Goal: Information Seeking & Learning: Learn about a topic

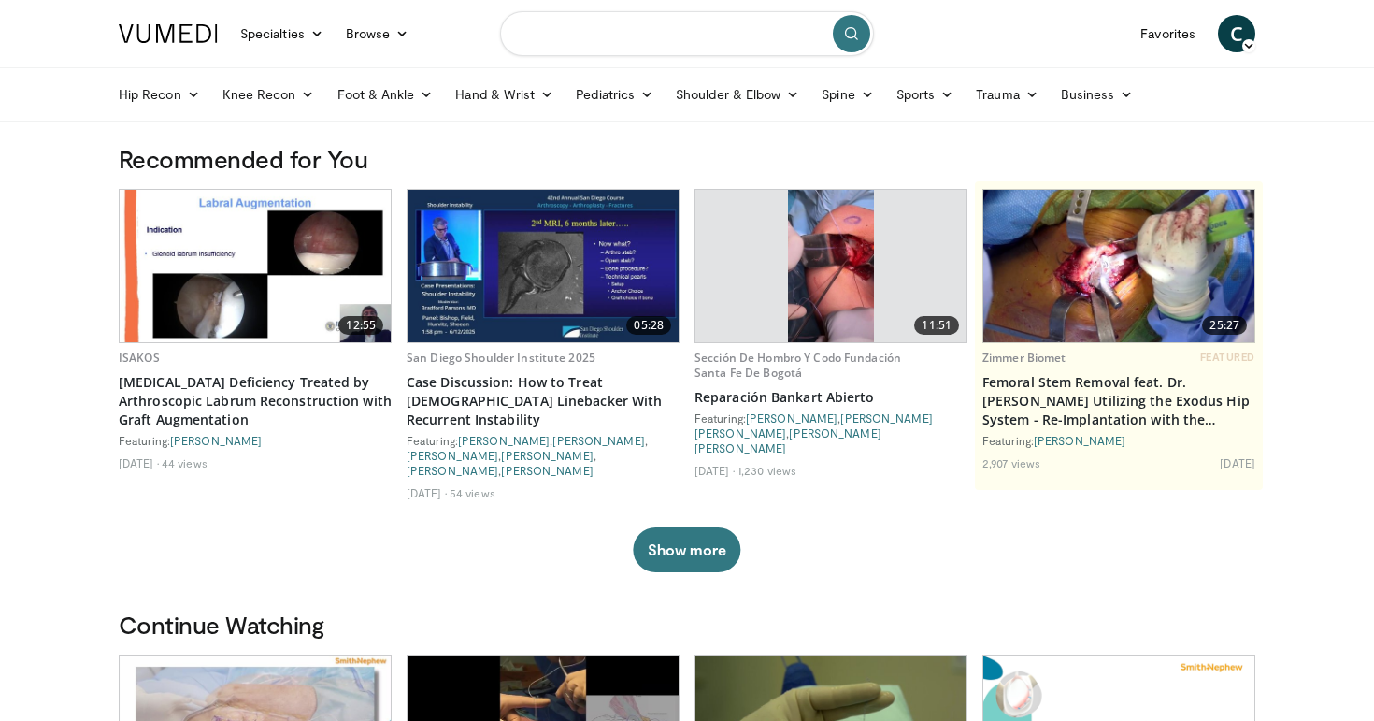
click at [660, 26] on input "Search topics, interventions" at bounding box center [687, 33] width 374 height 45
type input "**********"
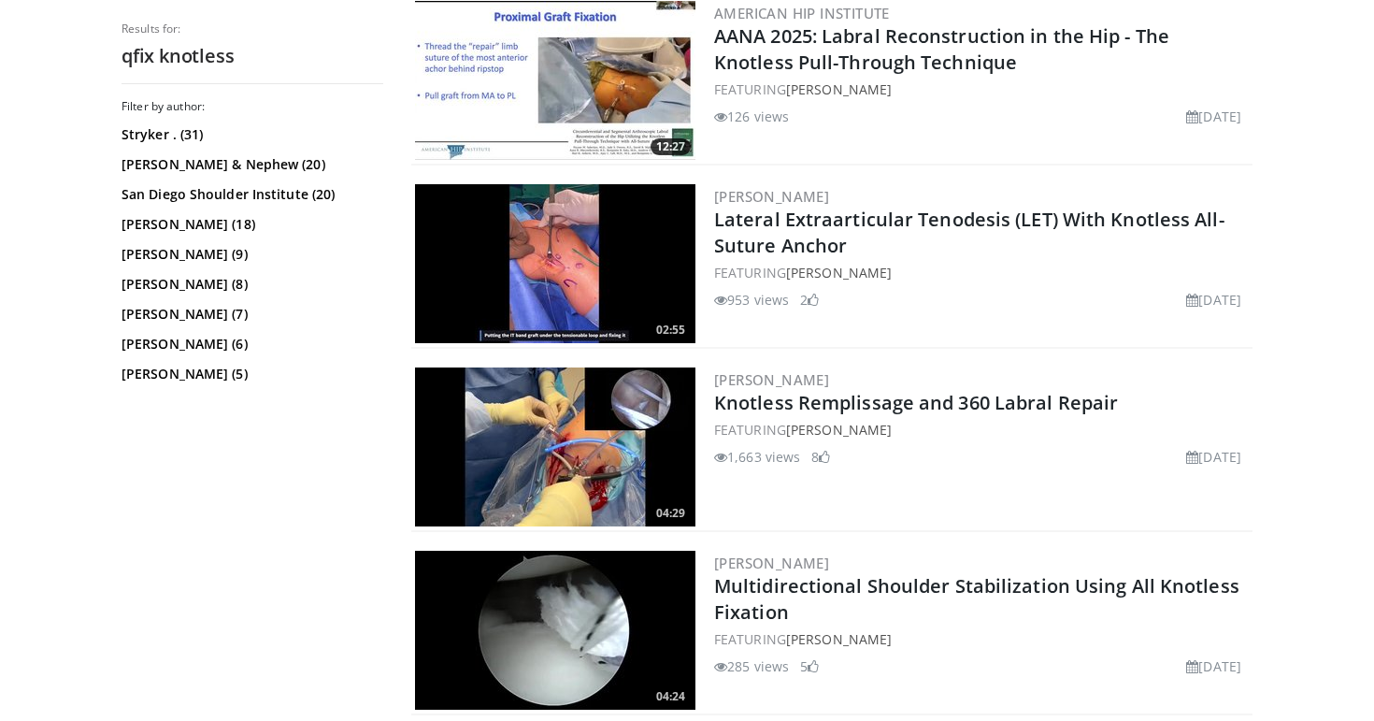
scroll to position [3695, 0]
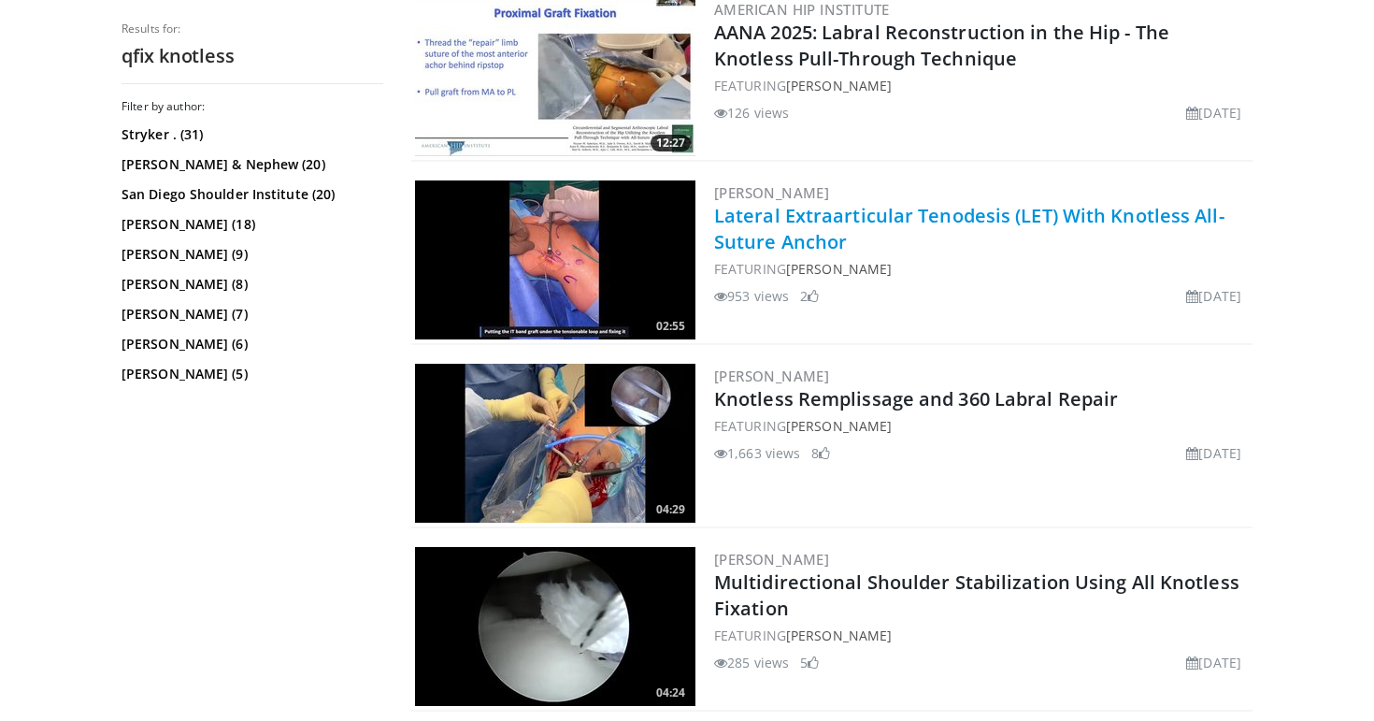
click at [785, 211] on link "Lateral Extraarticular Tenodesis (LET) With Knotless All-Suture Anchor" at bounding box center [969, 228] width 510 height 51
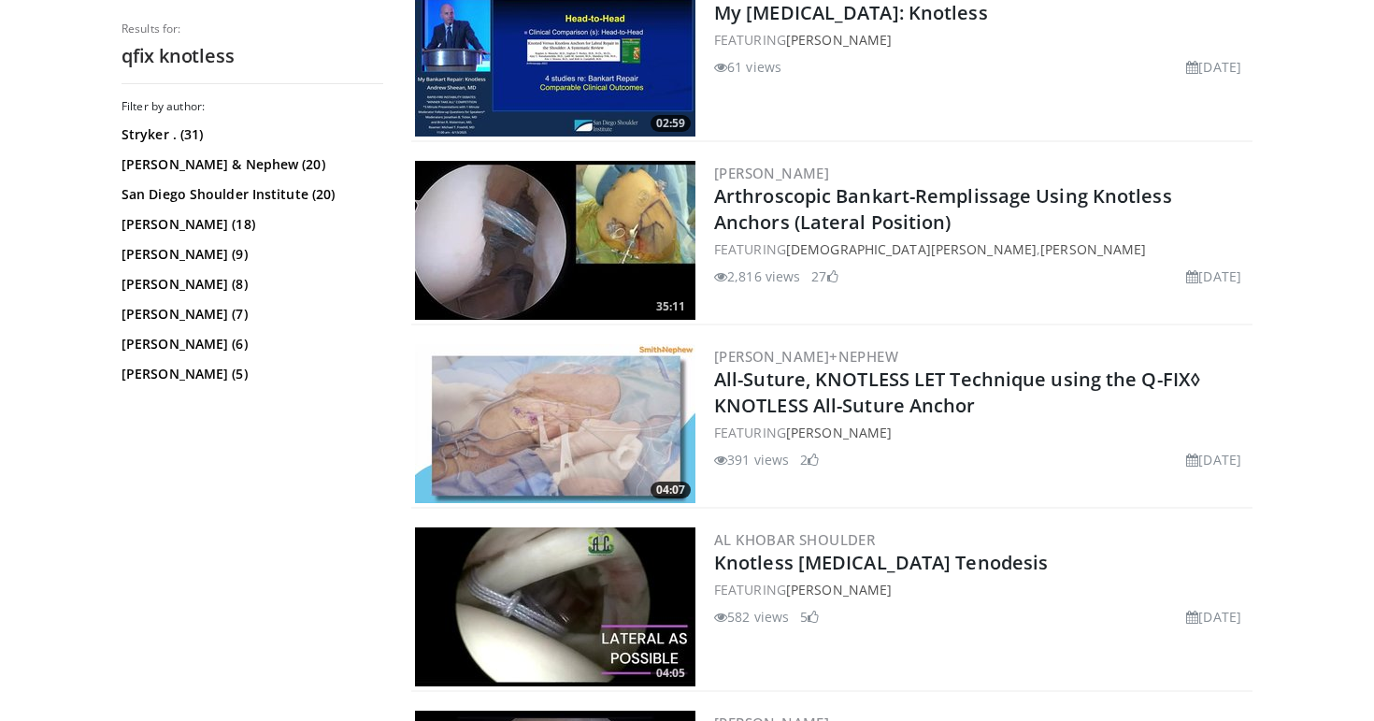
scroll to position [1687, 0]
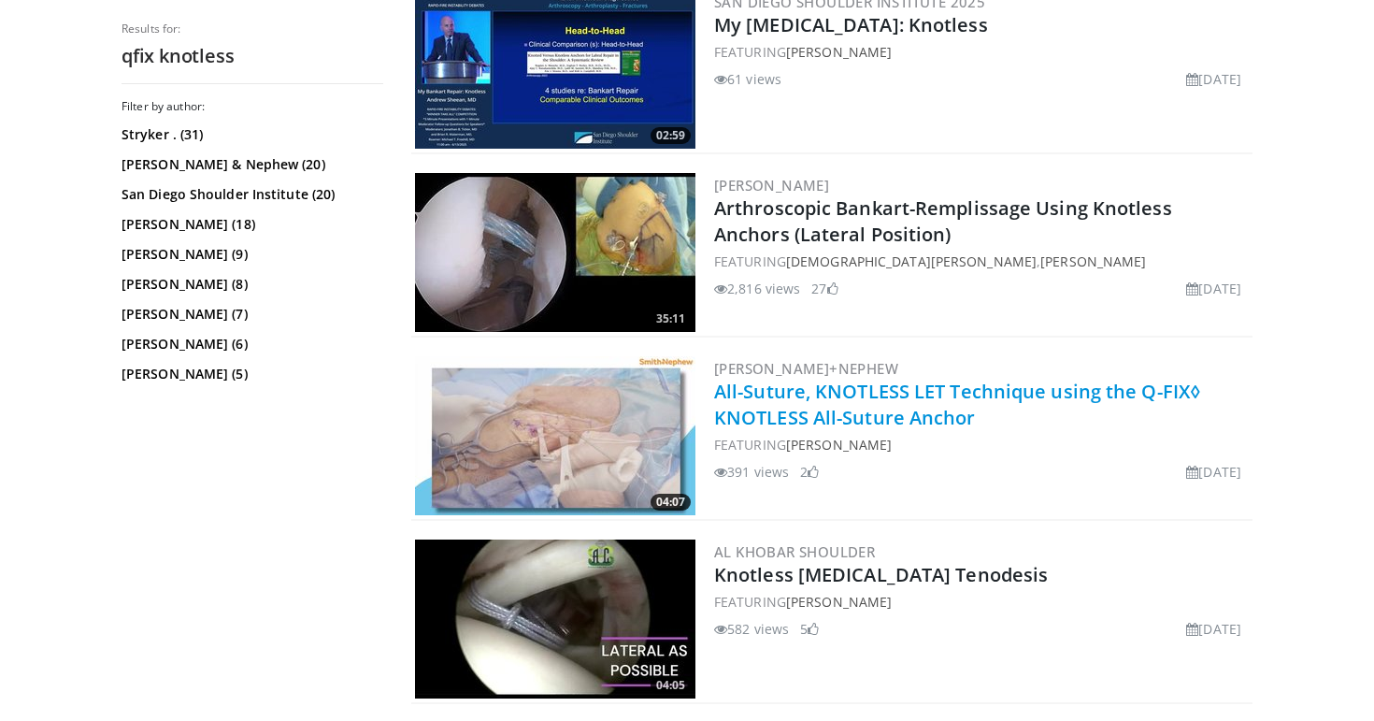
click at [993, 392] on link "All-Suture, KNOTLESS LET Technique using the Q-FIX◊ KNOTLESS All-Suture Anchor" at bounding box center [957, 404] width 487 height 51
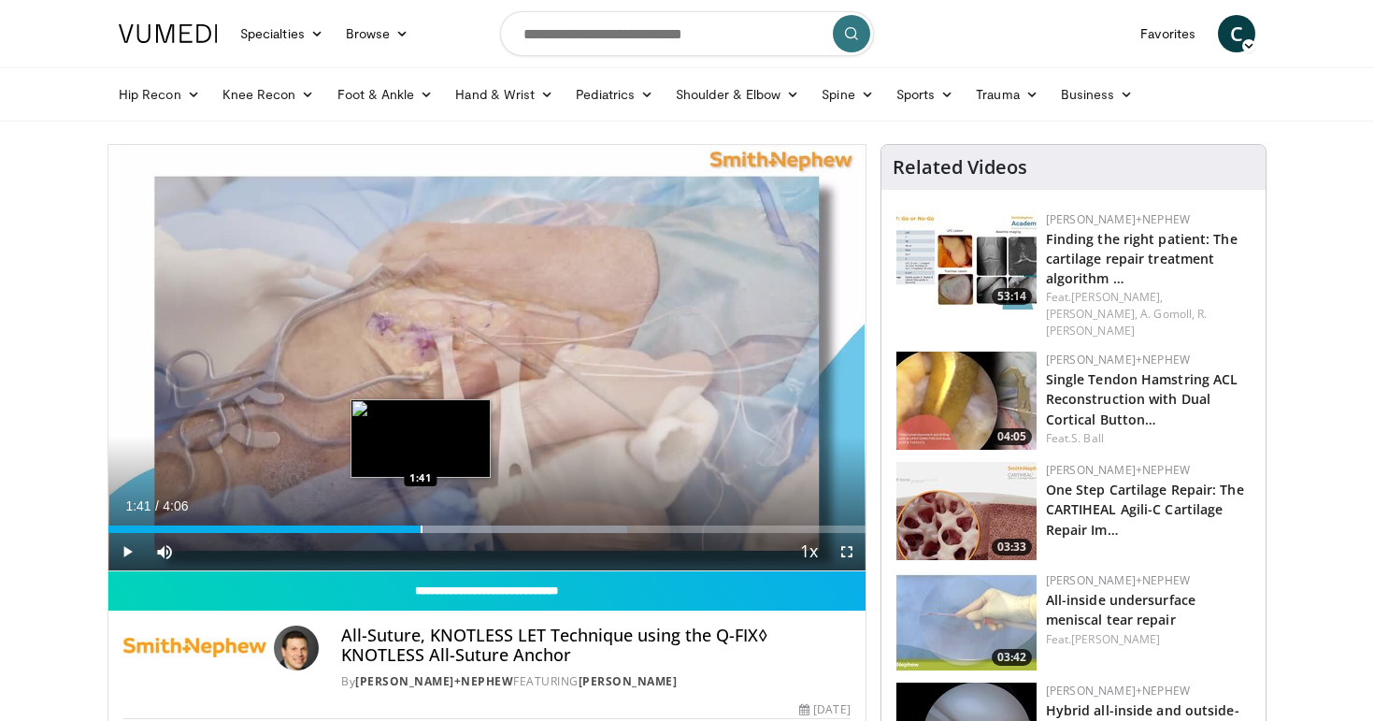
drag, startPoint x: 137, startPoint y: 529, endPoint x: 421, endPoint y: 520, distance: 283.3
click at [421, 520] on div "Loaded : 68.51% 1:41 1:41" at bounding box center [486, 524] width 757 height 18
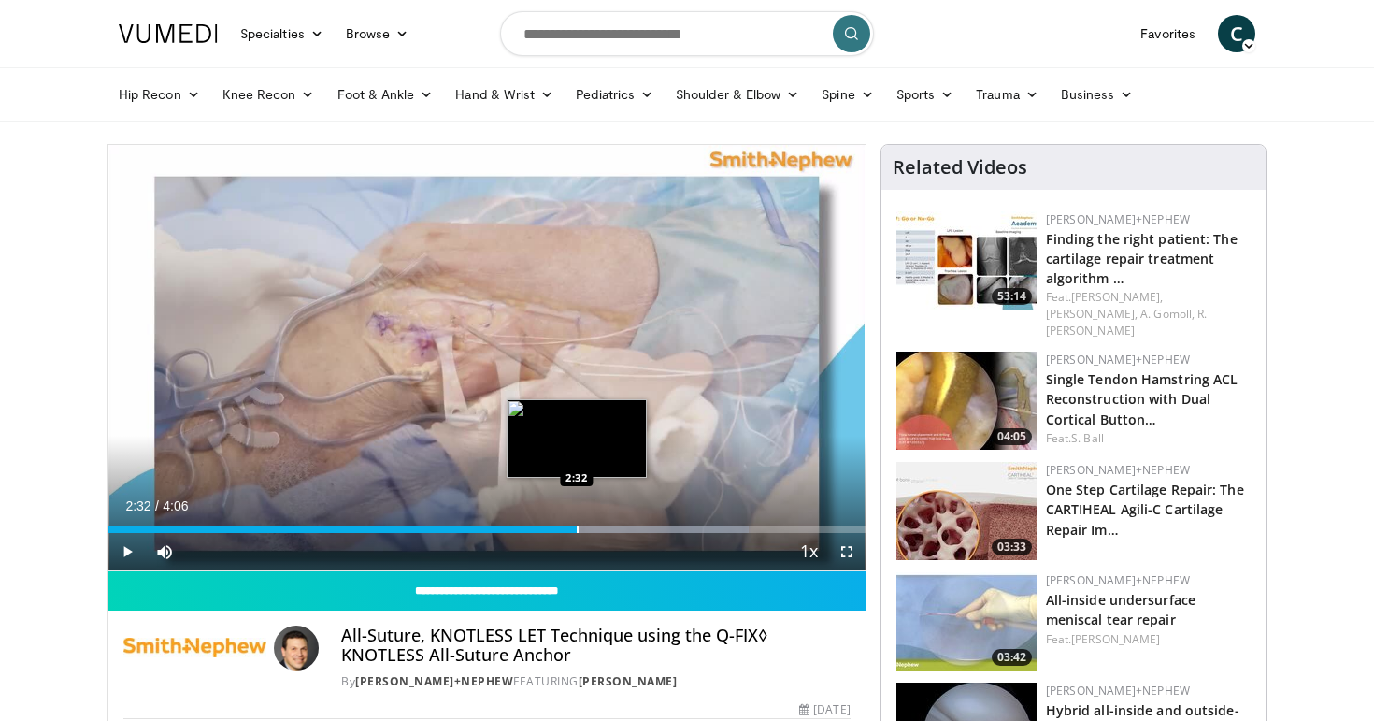
drag, startPoint x: 424, startPoint y: 525, endPoint x: 577, endPoint y: 530, distance: 152.4
click at [577, 530] on div "Progress Bar" at bounding box center [578, 528] width 2 height 7
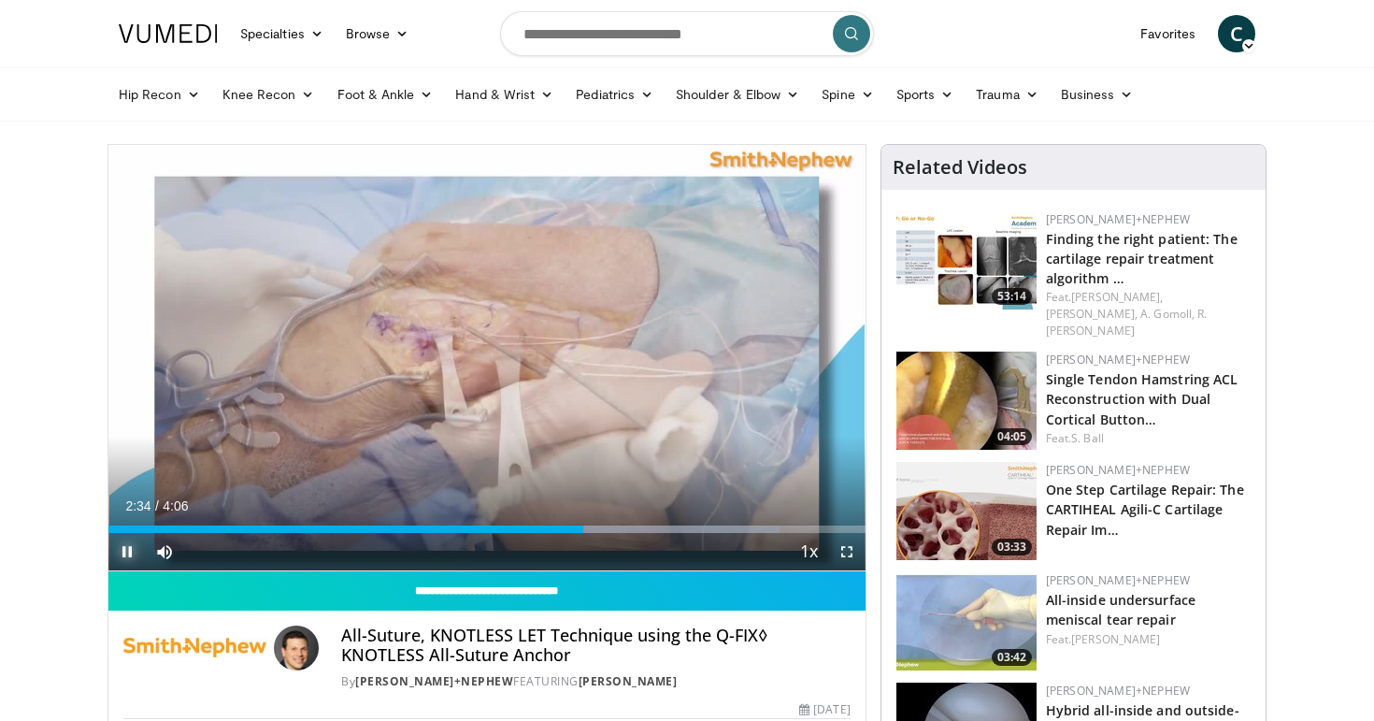
click at [122, 554] on span "Video Player" at bounding box center [126, 551] width 37 height 37
